Goal: Task Accomplishment & Management: Use online tool/utility

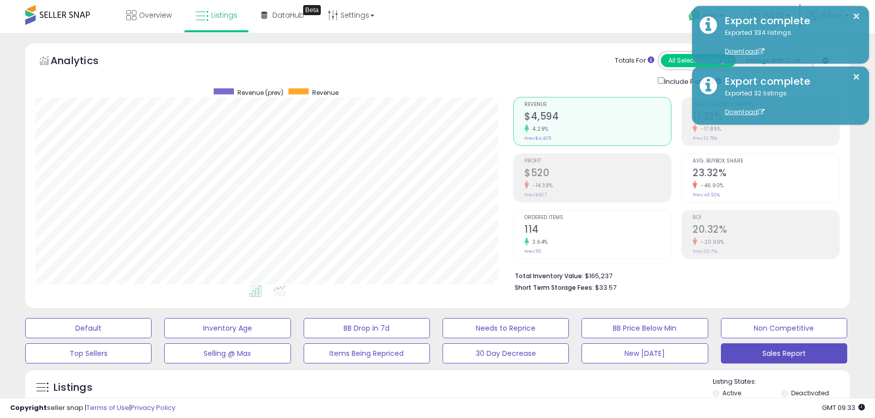
select select "**"
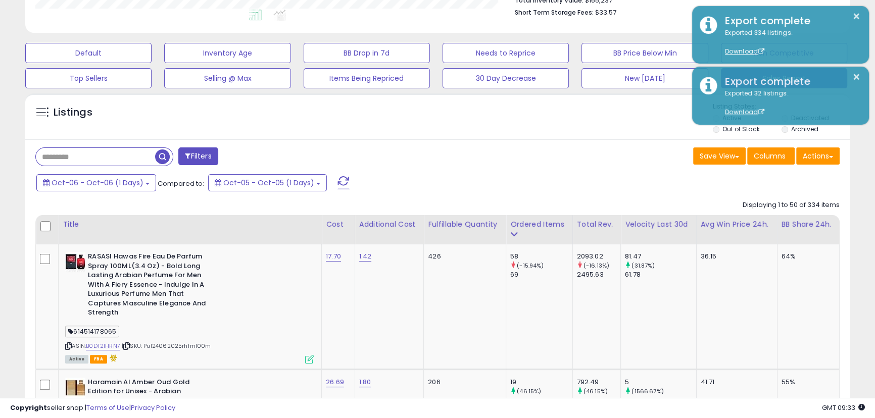
scroll to position [207, 478]
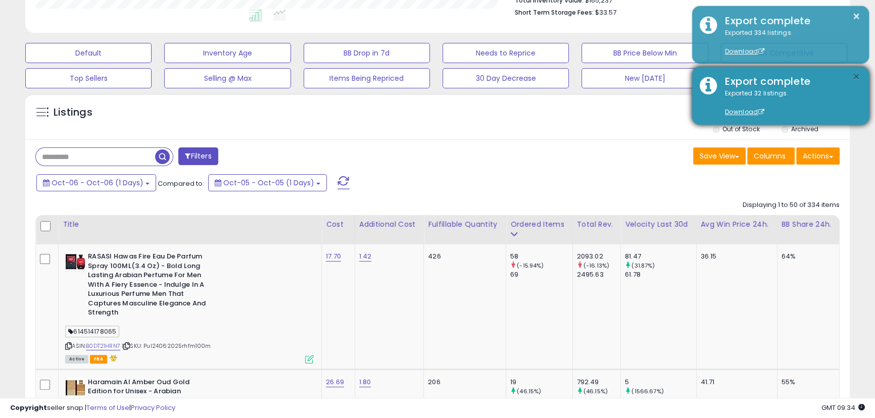
click at [858, 72] on button "×" at bounding box center [856, 77] width 8 height 13
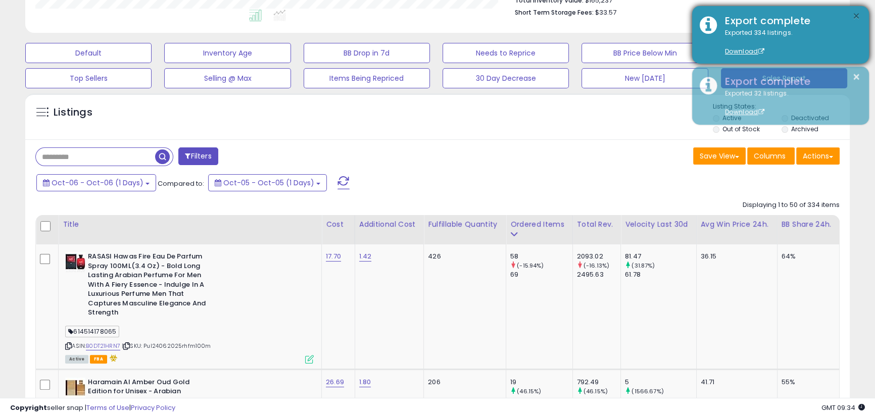
click at [859, 14] on button "×" at bounding box center [856, 16] width 8 height 13
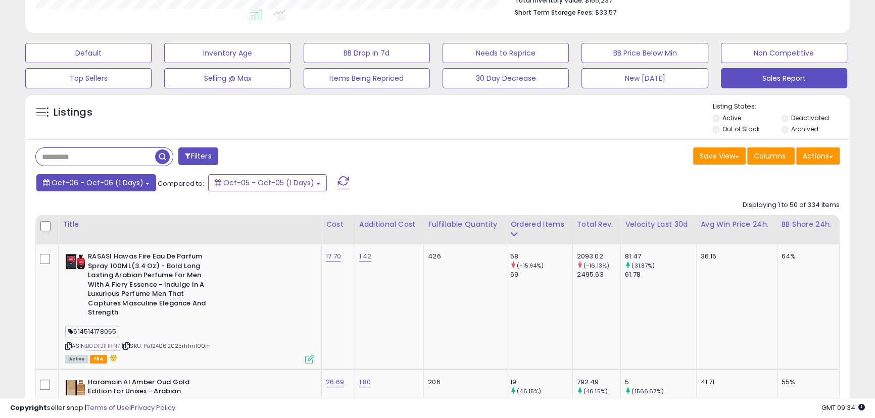
click at [130, 182] on span "Oct-06 - Oct-06 (1 Days)" at bounding box center [98, 183] width 92 height 10
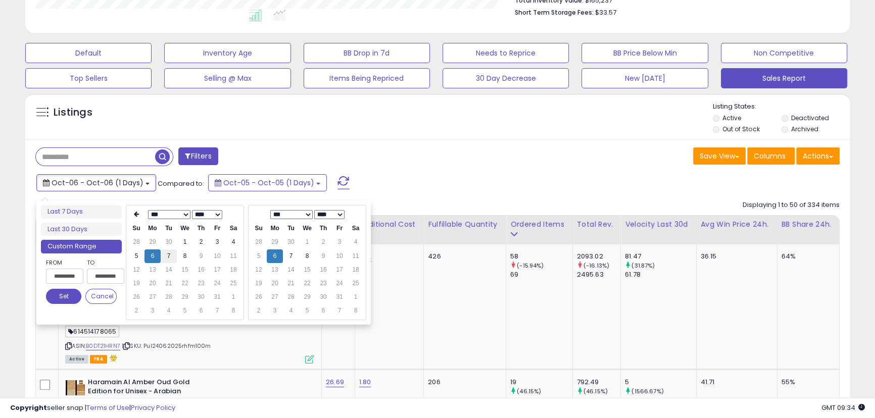
type input "**********"
click at [171, 254] on td "7" at bounding box center [169, 257] width 16 height 14
type input "**********"
click at [68, 293] on button "Set" at bounding box center [63, 296] width 35 height 15
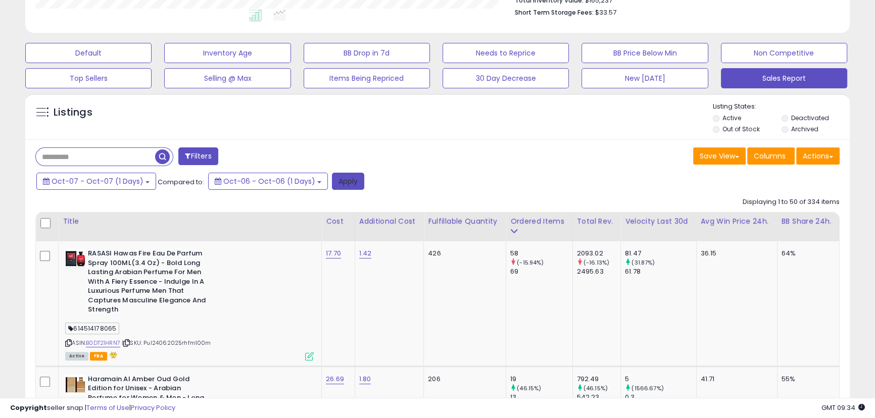
click at [332, 184] on button "Apply" at bounding box center [348, 181] width 32 height 17
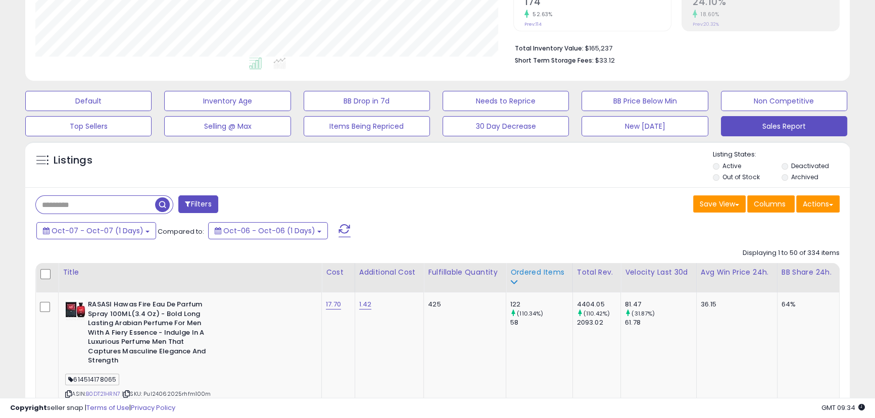
scroll to position [310, 0]
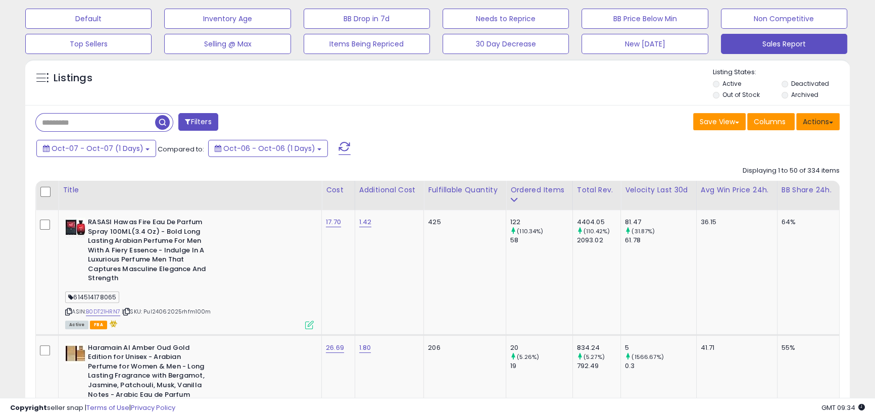
click at [824, 125] on button "Actions" at bounding box center [817, 121] width 43 height 17
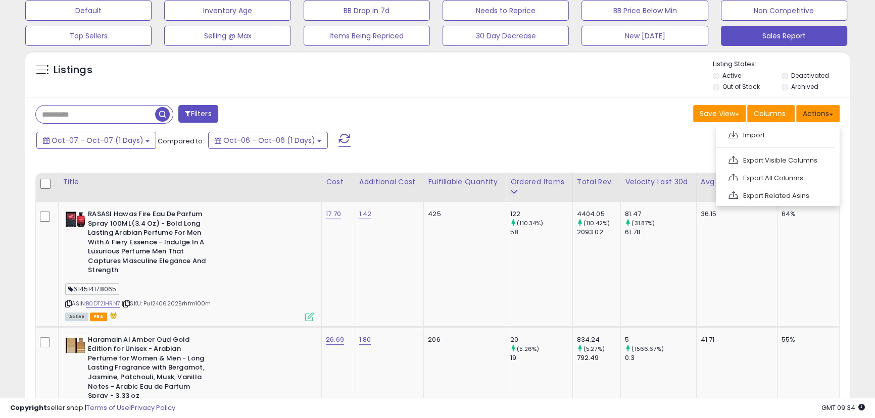
scroll to position [321, 0]
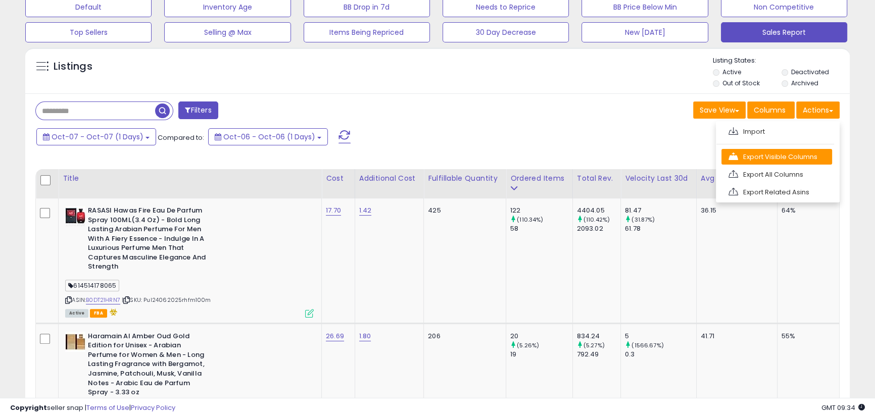
click at [801, 155] on link "Export Visible Columns" at bounding box center [777, 157] width 111 height 16
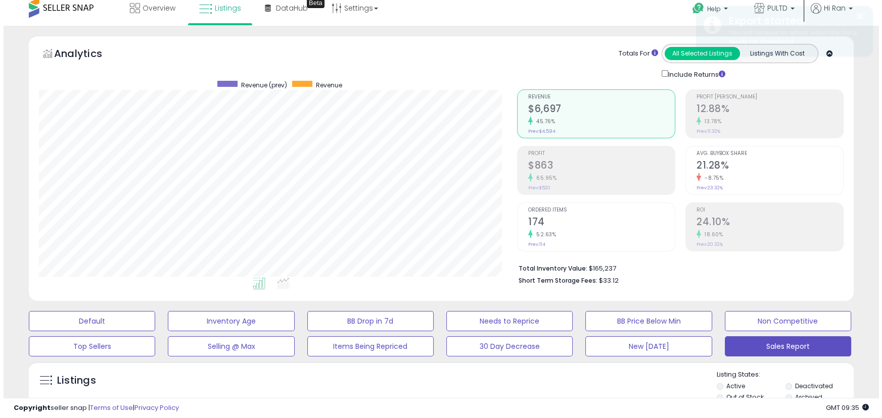
scroll to position [0, 0]
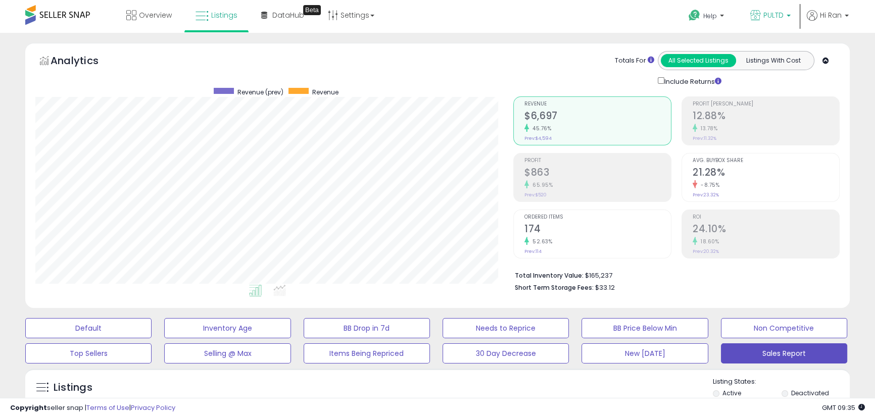
click at [784, 16] on p "PULTD" at bounding box center [770, 16] width 40 height 13
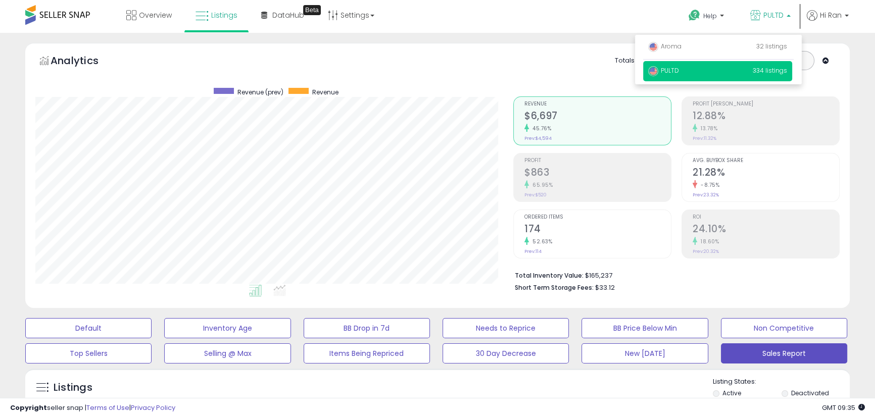
click at [839, 102] on li "Profit [PERSON_NAME] 12.88% 13.78% Prev: 11.32%" at bounding box center [761, 121] width 158 height 49
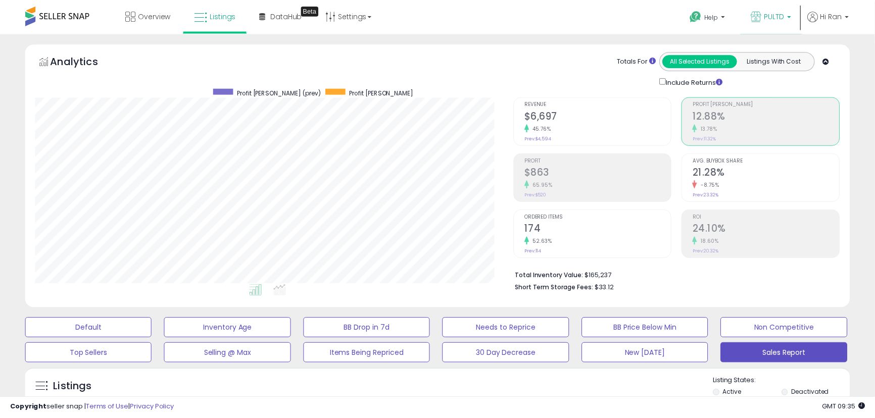
scroll to position [505108, 504837]
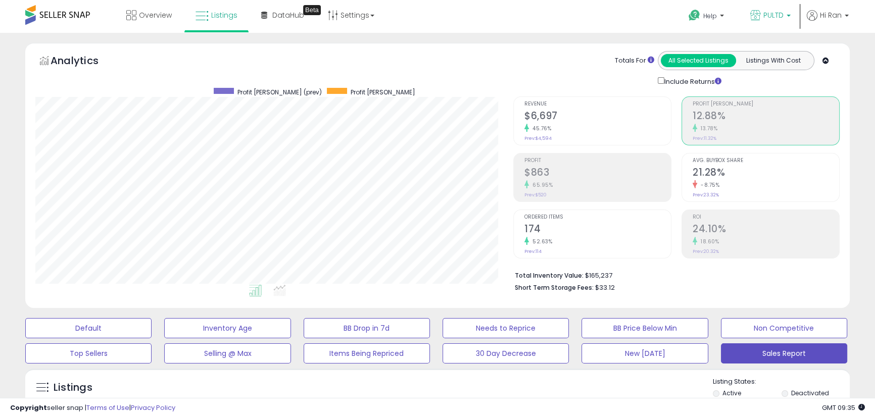
click at [776, 11] on span "PULTD" at bounding box center [774, 15] width 20 height 10
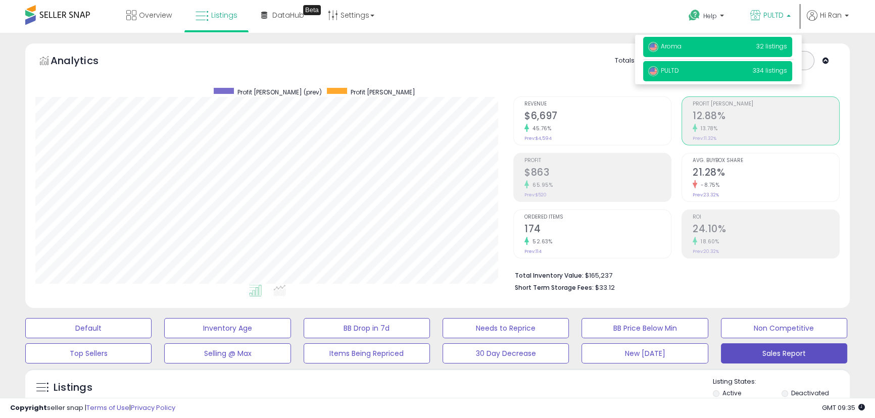
click at [740, 45] on p "Aroma 32 listings" at bounding box center [717, 47] width 149 height 20
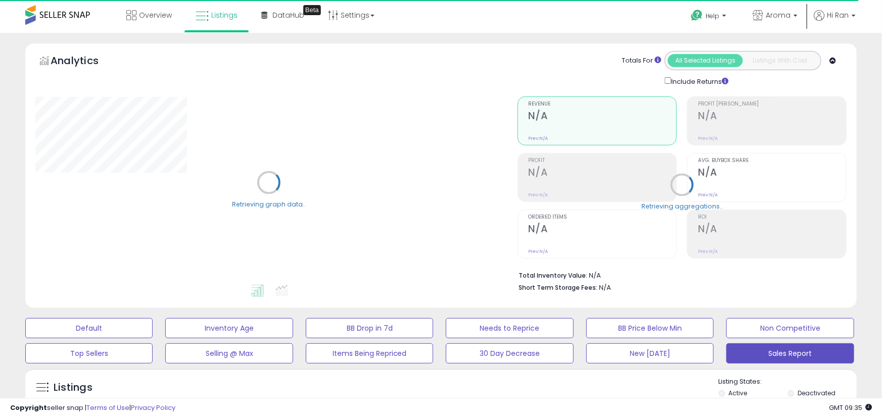
select select "**"
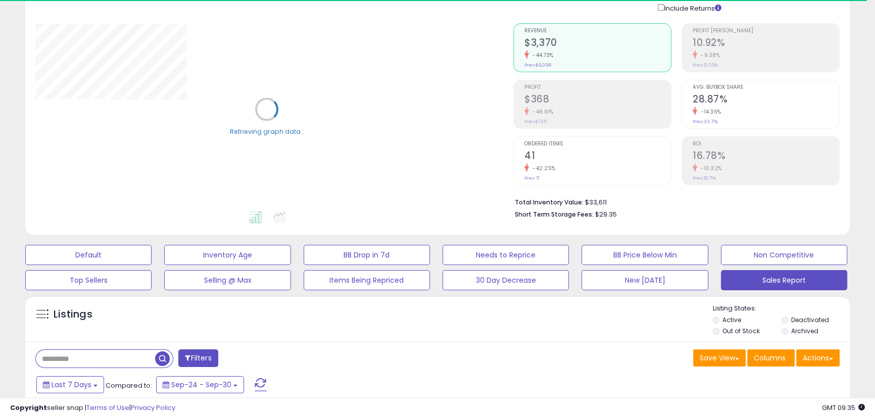
scroll to position [172, 0]
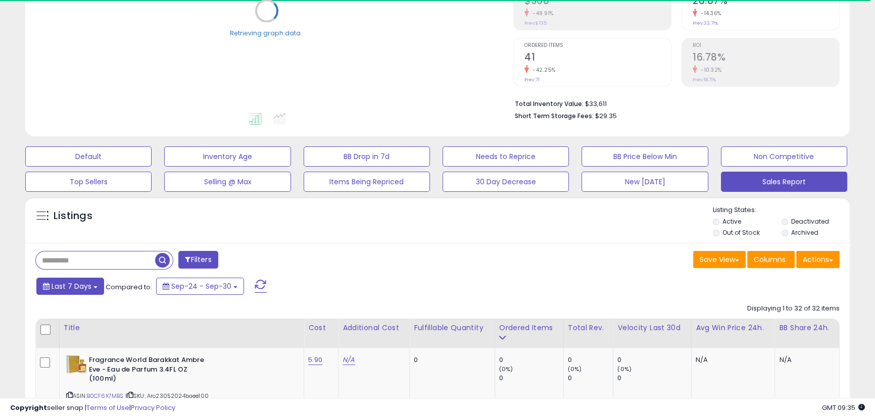
click at [82, 287] on span "Last 7 Days" at bounding box center [72, 286] width 40 height 10
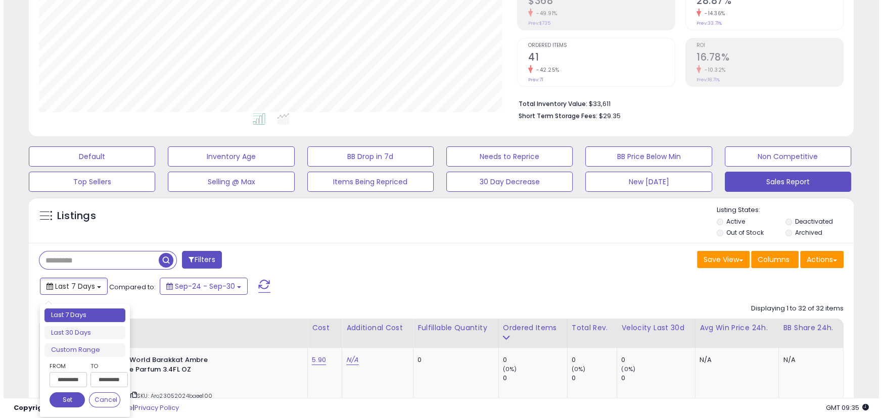
scroll to position [207, 478]
click at [67, 375] on input "**********" at bounding box center [64, 379] width 37 height 15
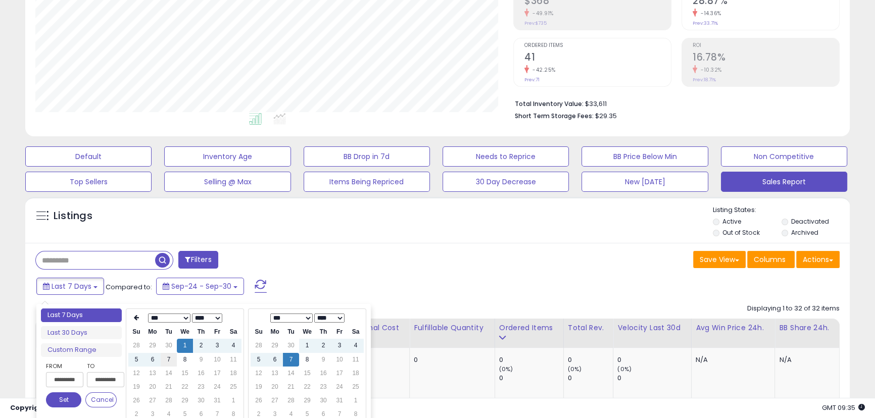
type input "**********"
click at [168, 358] on td "7" at bounding box center [169, 360] width 16 height 14
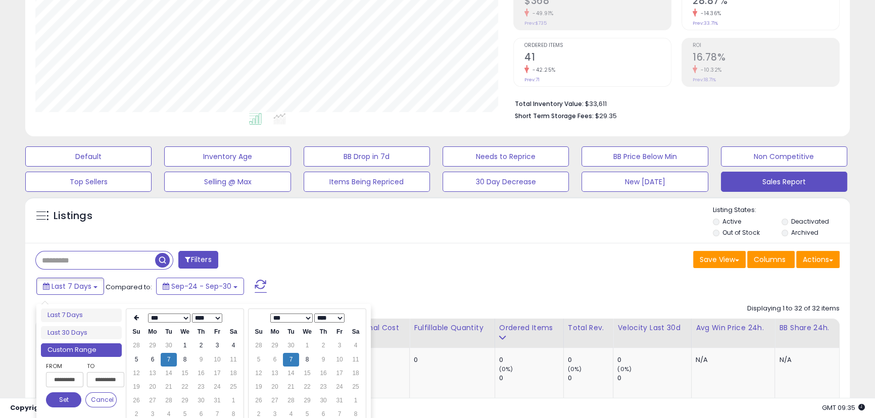
click at [71, 396] on button "Set" at bounding box center [63, 400] width 35 height 15
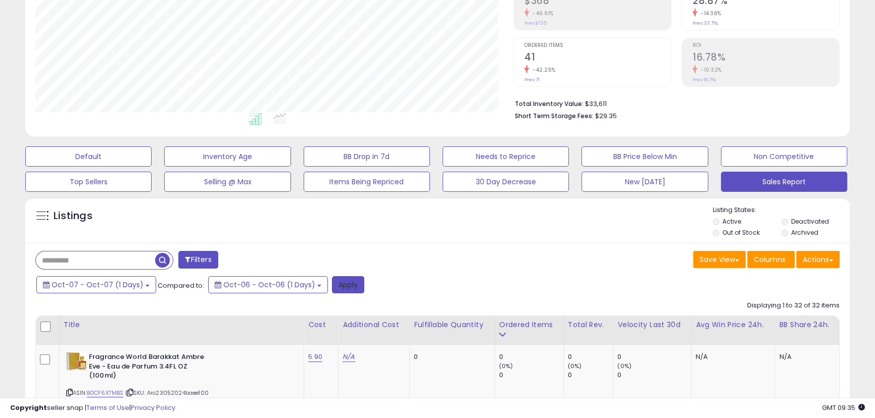
click at [339, 285] on button "Apply" at bounding box center [348, 284] width 32 height 17
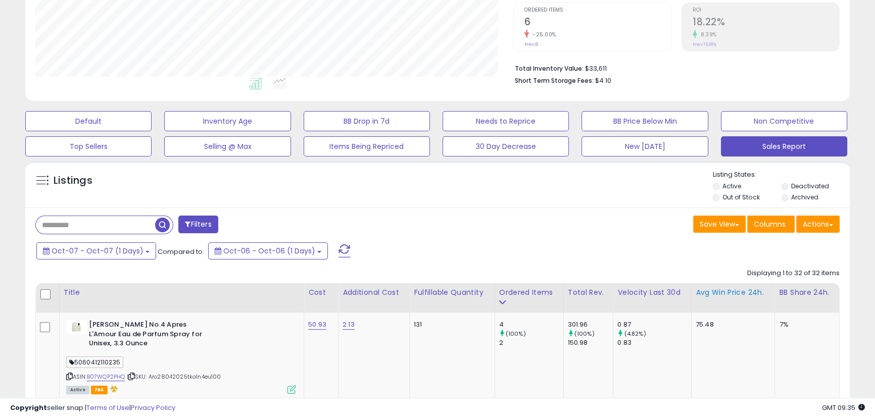
scroll to position [275, 0]
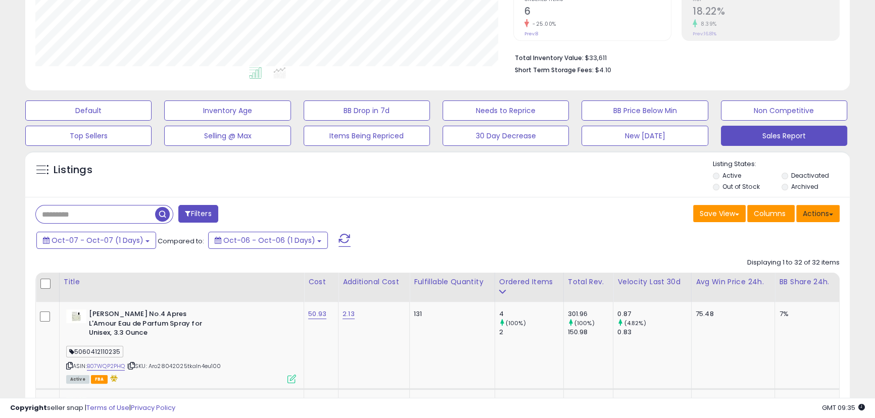
click at [821, 220] on button "Actions" at bounding box center [817, 213] width 43 height 17
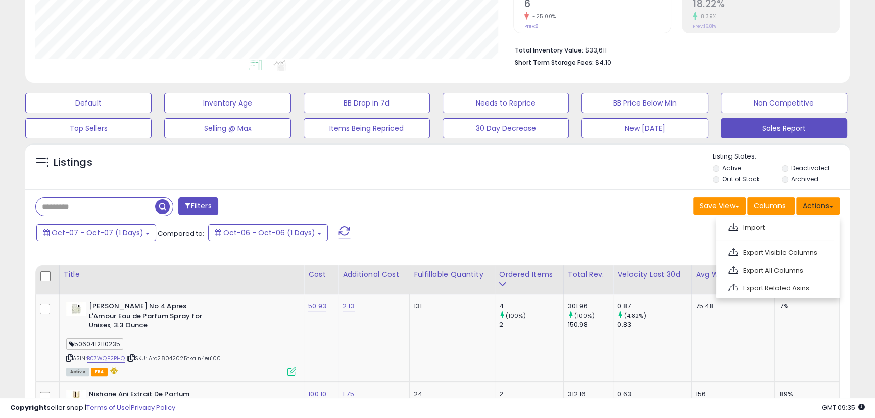
scroll to position [229, 0]
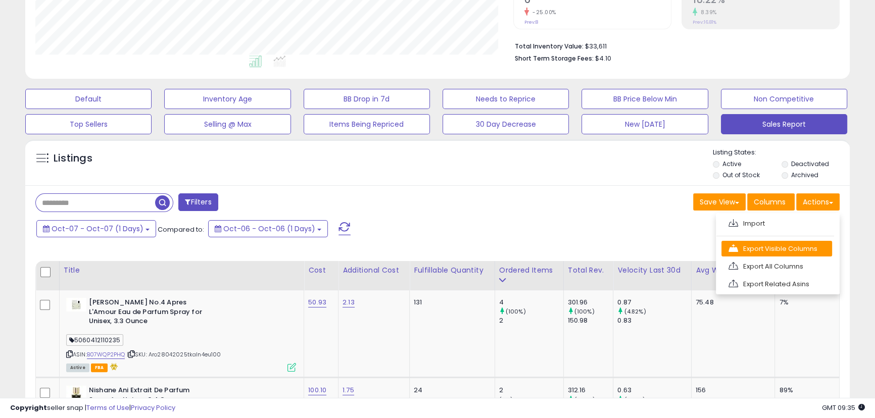
click at [802, 248] on link "Export Visible Columns" at bounding box center [777, 249] width 111 height 16
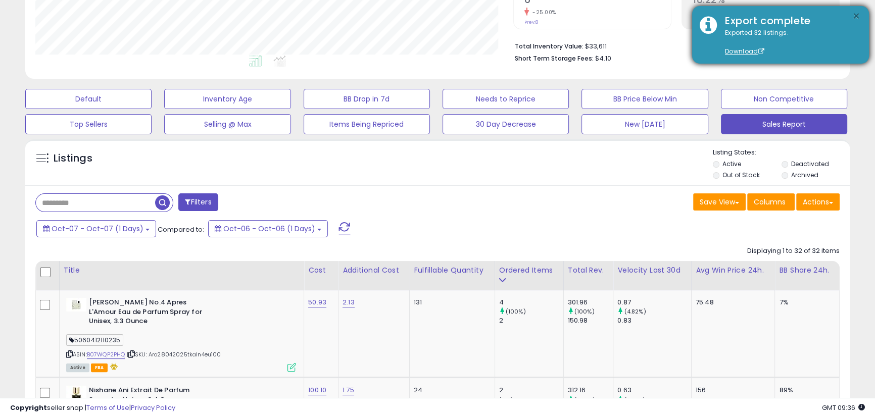
click at [859, 16] on button "×" at bounding box center [856, 16] width 8 height 13
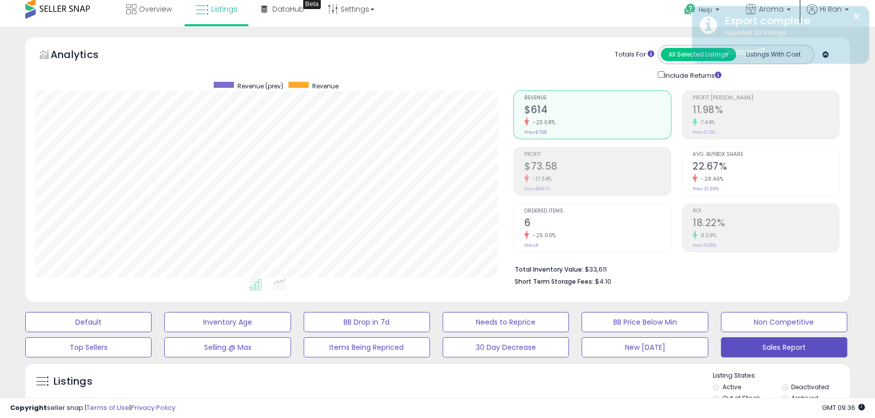
scroll to position [0, 0]
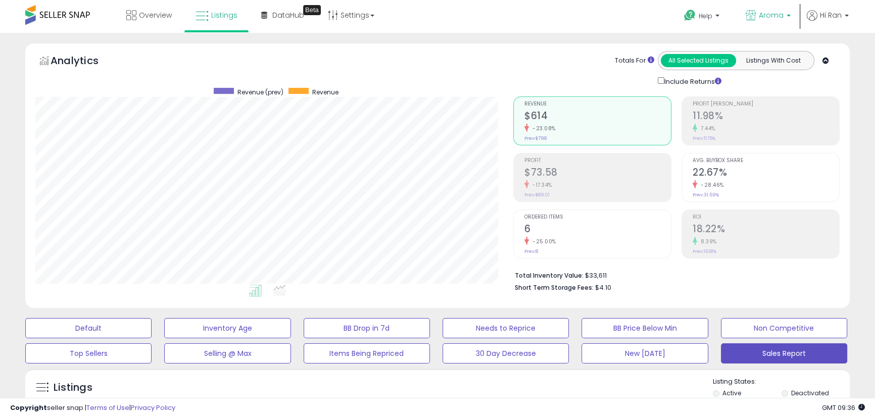
click at [778, 19] on span "Aroma" at bounding box center [771, 15] width 25 height 10
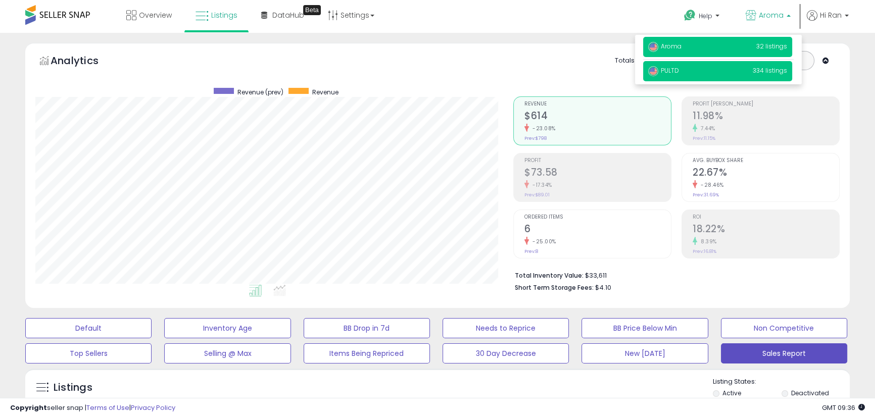
click at [753, 74] on p "PULTD 334 listings" at bounding box center [717, 71] width 149 height 20
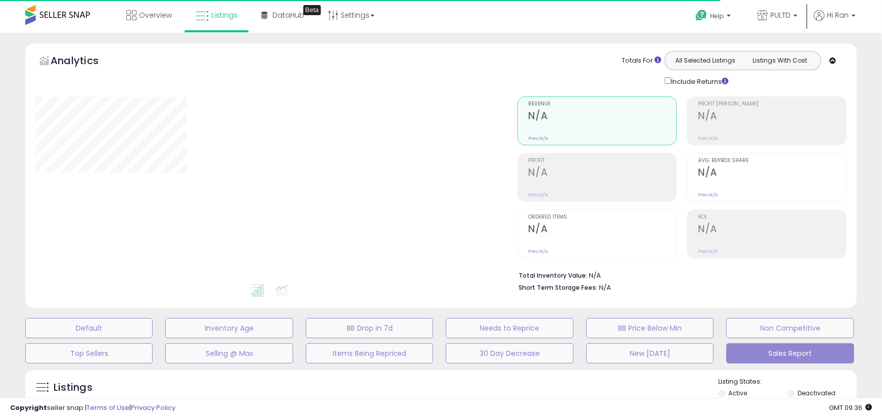
select select "**"
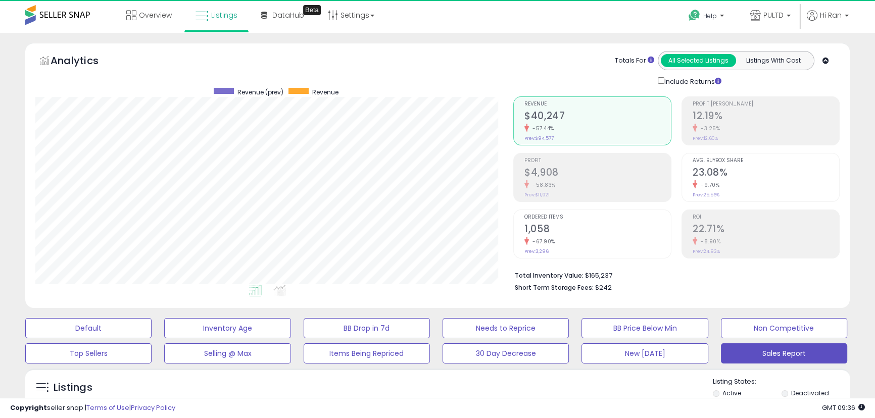
scroll to position [207, 478]
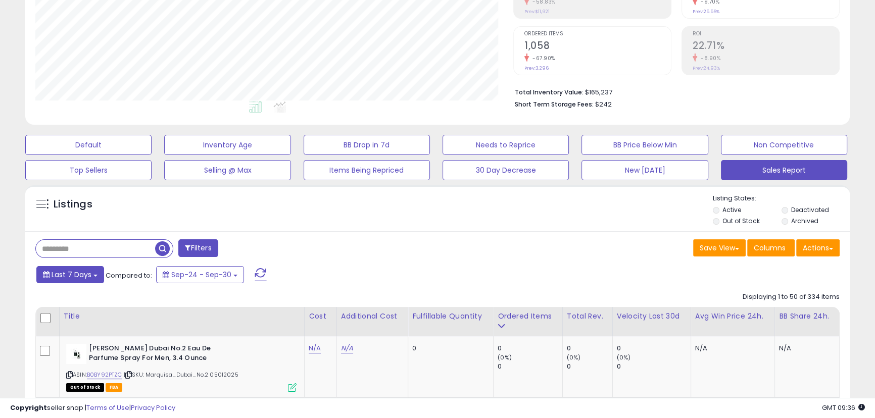
click at [86, 281] on button "Last 7 Days" at bounding box center [70, 274] width 68 height 17
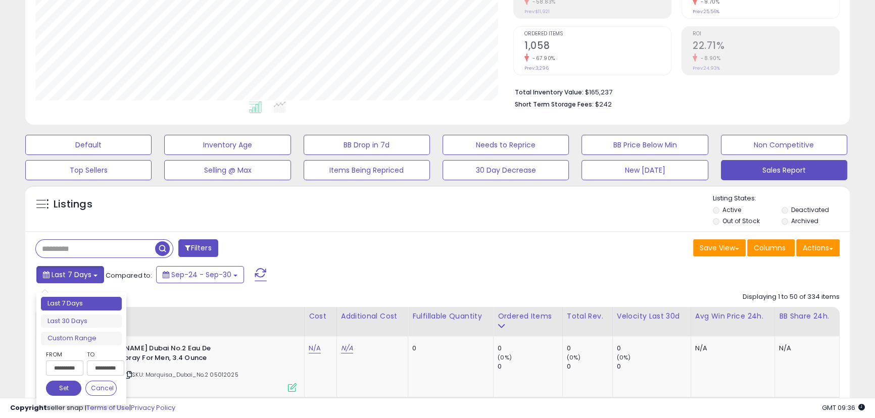
scroll to position [195, 0]
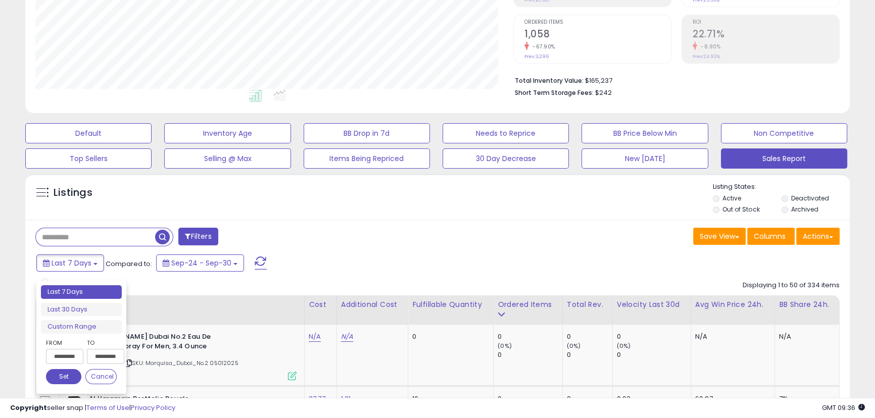
click at [65, 343] on label "From" at bounding box center [63, 343] width 35 height 10
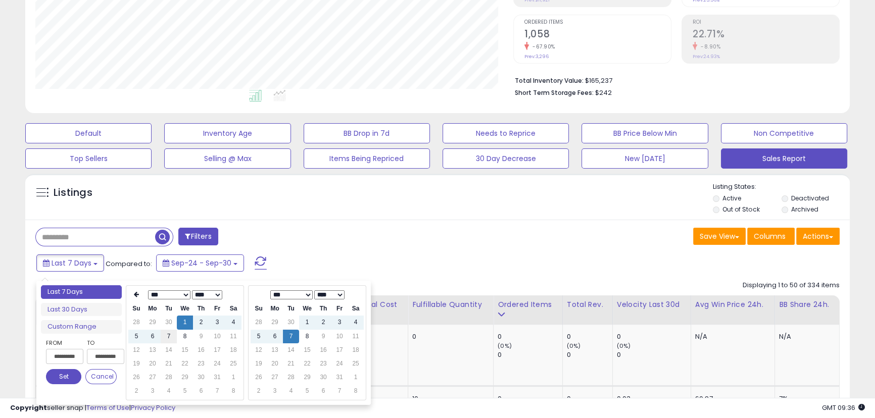
click at [170, 334] on td "7" at bounding box center [169, 337] width 16 height 14
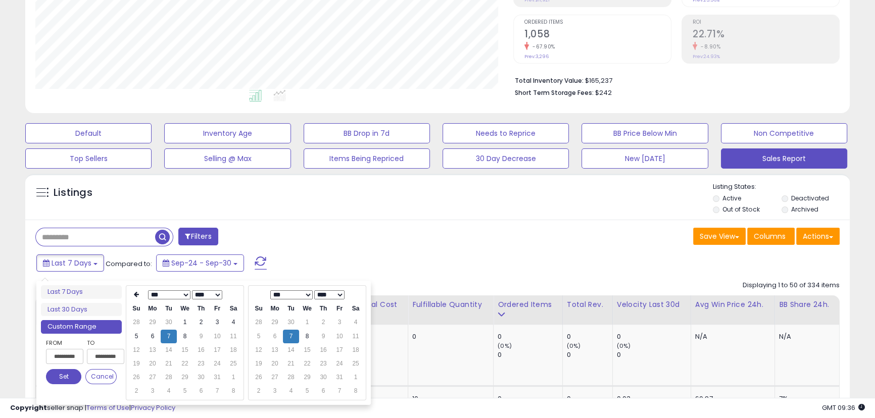
type input "**********"
click at [60, 373] on button "Set" at bounding box center [63, 376] width 35 height 15
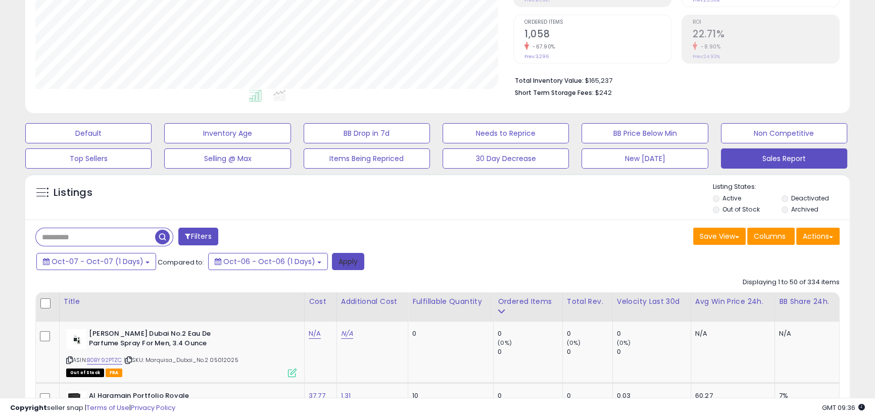
click at [332, 265] on button "Apply" at bounding box center [348, 261] width 32 height 17
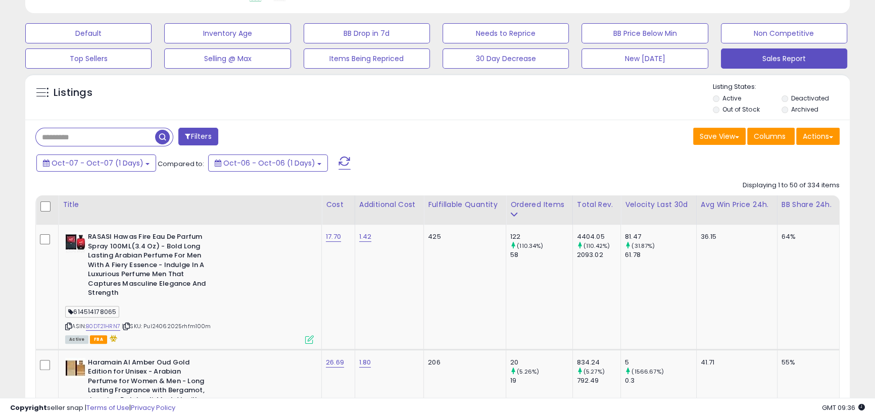
scroll to position [294, 0]
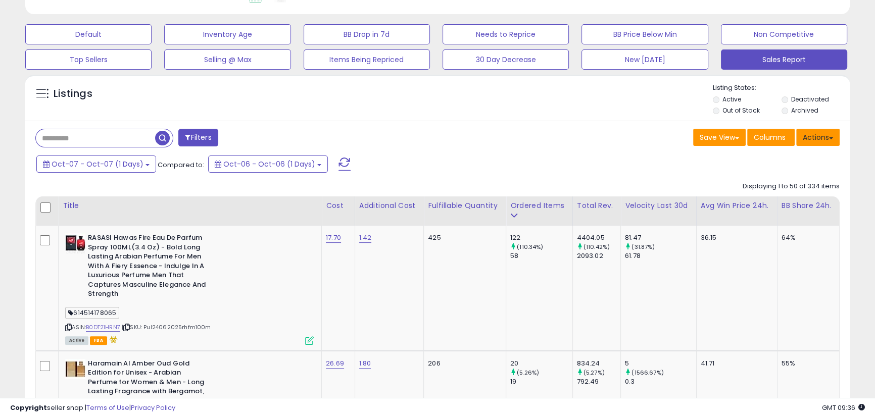
click at [825, 141] on button "Actions" at bounding box center [817, 137] width 43 height 17
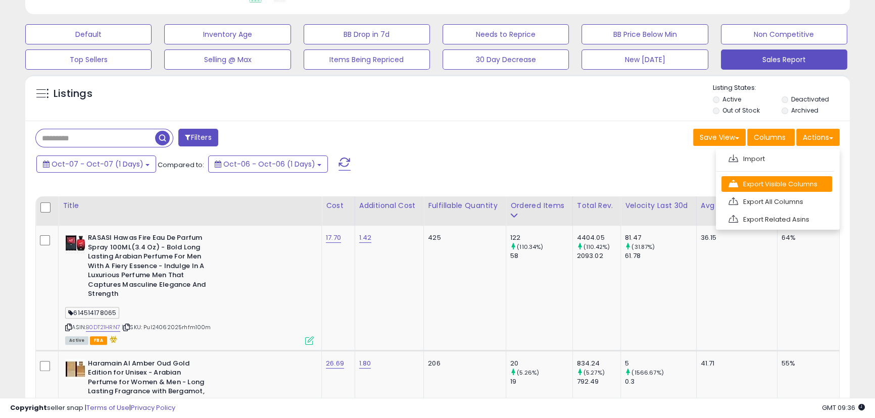
click at [806, 183] on link "Export Visible Columns" at bounding box center [777, 184] width 111 height 16
